Goal: Task Accomplishment & Management: Use online tool/utility

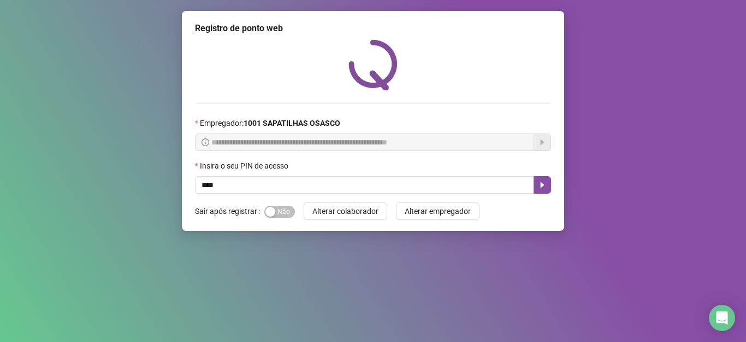
type input "*****"
click at [542, 185] on icon "caret-right" at bounding box center [543, 185] width 4 height 6
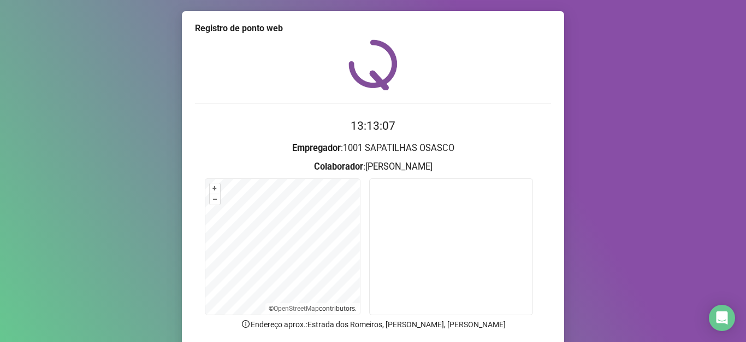
scroll to position [85, 0]
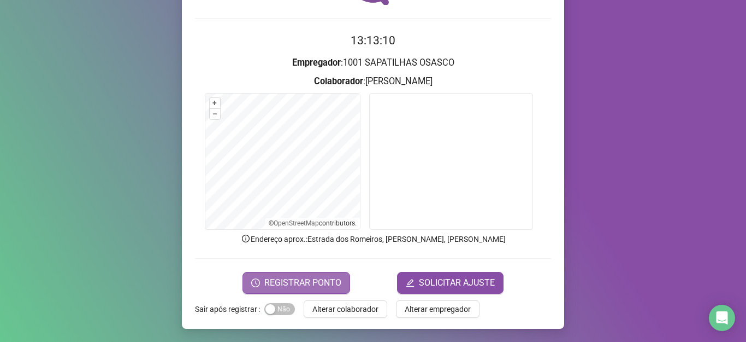
click at [301, 277] on span "REGISTRAR PONTO" at bounding box center [302, 282] width 77 height 13
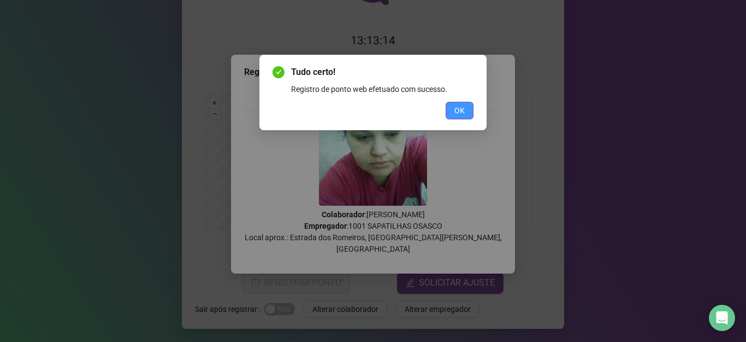
click at [466, 107] on button "OK" at bounding box center [460, 110] width 28 height 17
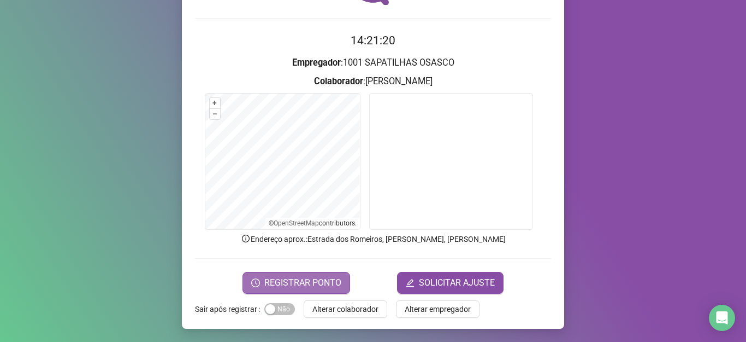
click at [299, 284] on span "REGISTRAR PONTO" at bounding box center [302, 282] width 77 height 13
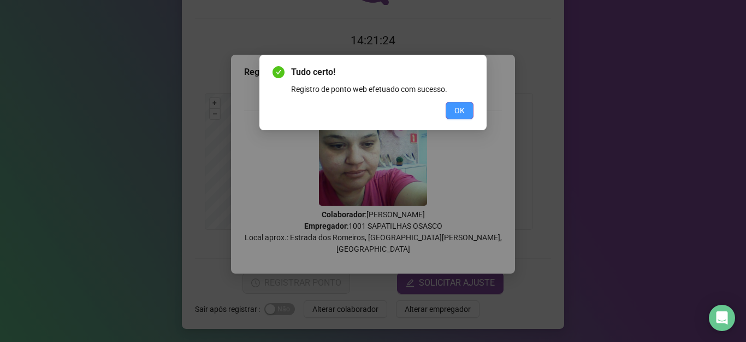
click at [453, 113] on button "OK" at bounding box center [460, 110] width 28 height 17
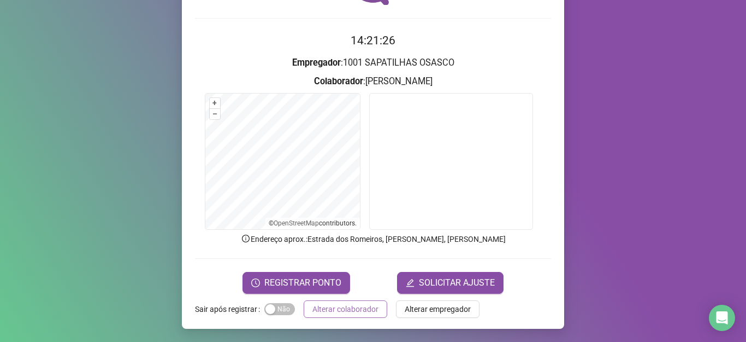
click at [332, 306] on span "Alterar colaborador" at bounding box center [346, 309] width 66 height 12
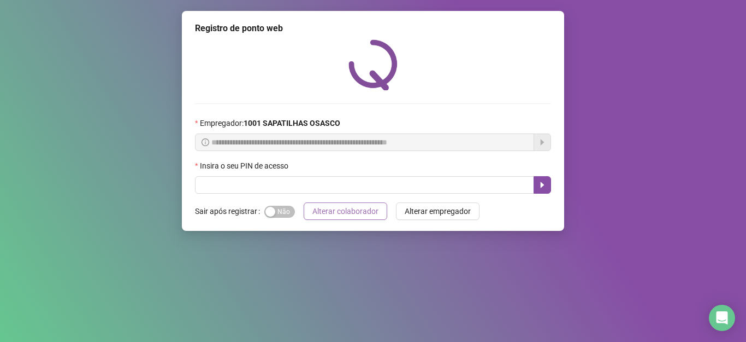
scroll to position [0, 0]
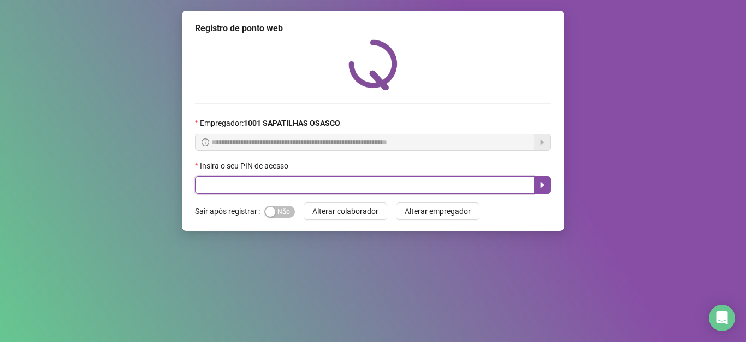
click at [230, 187] on input "text" at bounding box center [364, 184] width 339 height 17
type input "*****"
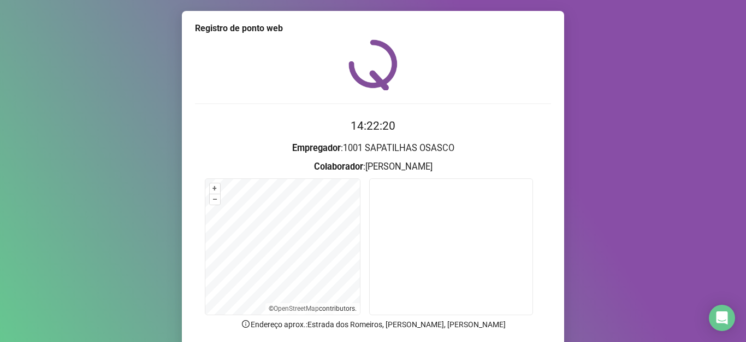
scroll to position [85, 0]
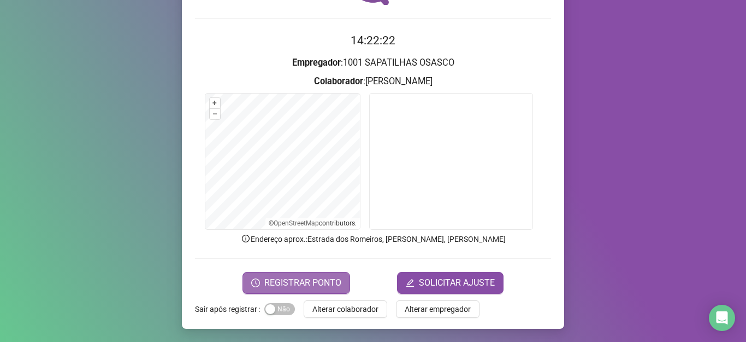
click at [304, 280] on span "REGISTRAR PONTO" at bounding box center [302, 282] width 77 height 13
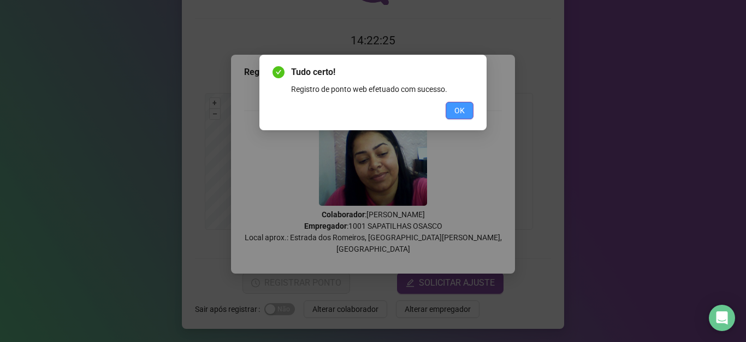
click at [461, 110] on span "OK" at bounding box center [460, 110] width 10 height 12
